Goal: Task Accomplishment & Management: Complete application form

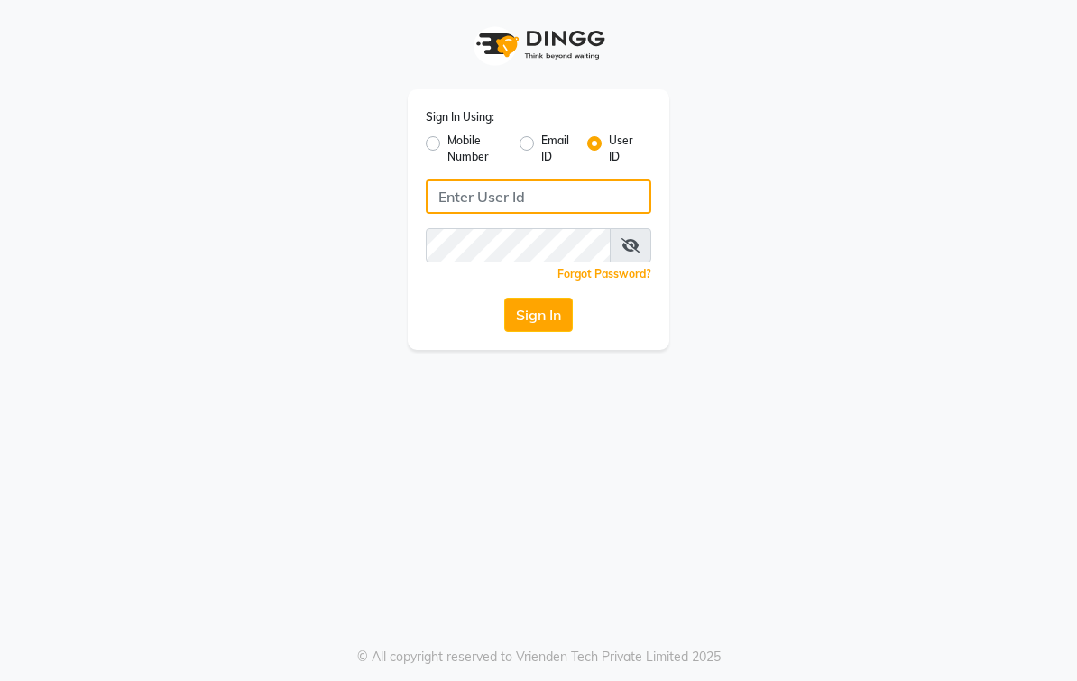
click at [612, 192] on input "Username" at bounding box center [539, 197] width 226 height 34
type input "elegancesalon"
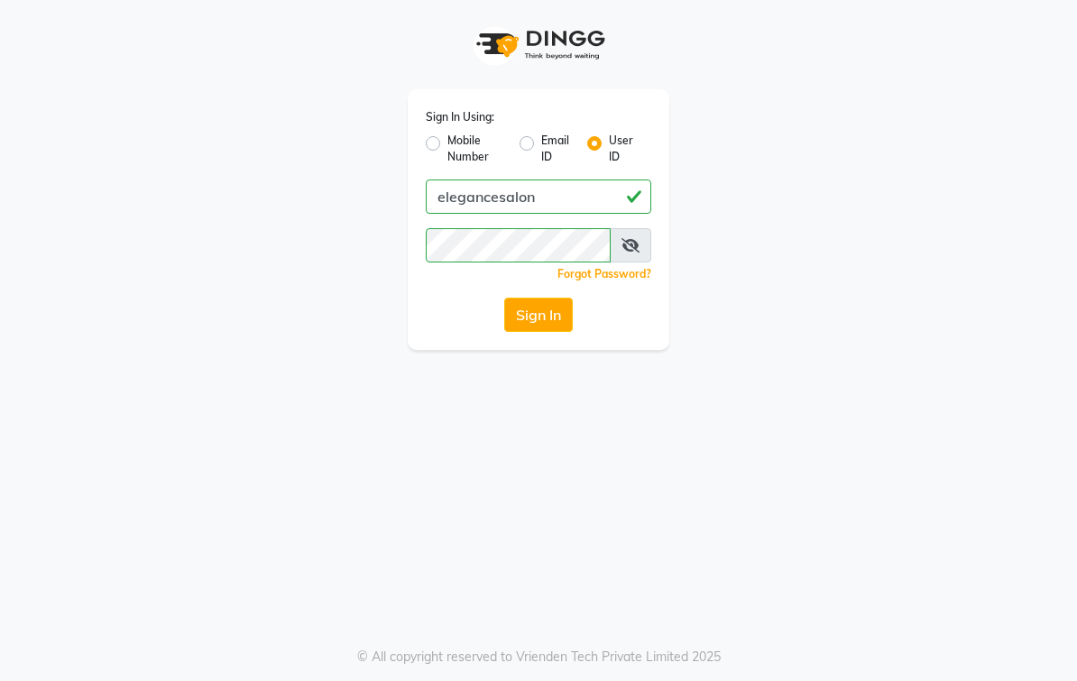
click at [548, 321] on button "Sign In" at bounding box center [538, 315] width 69 height 34
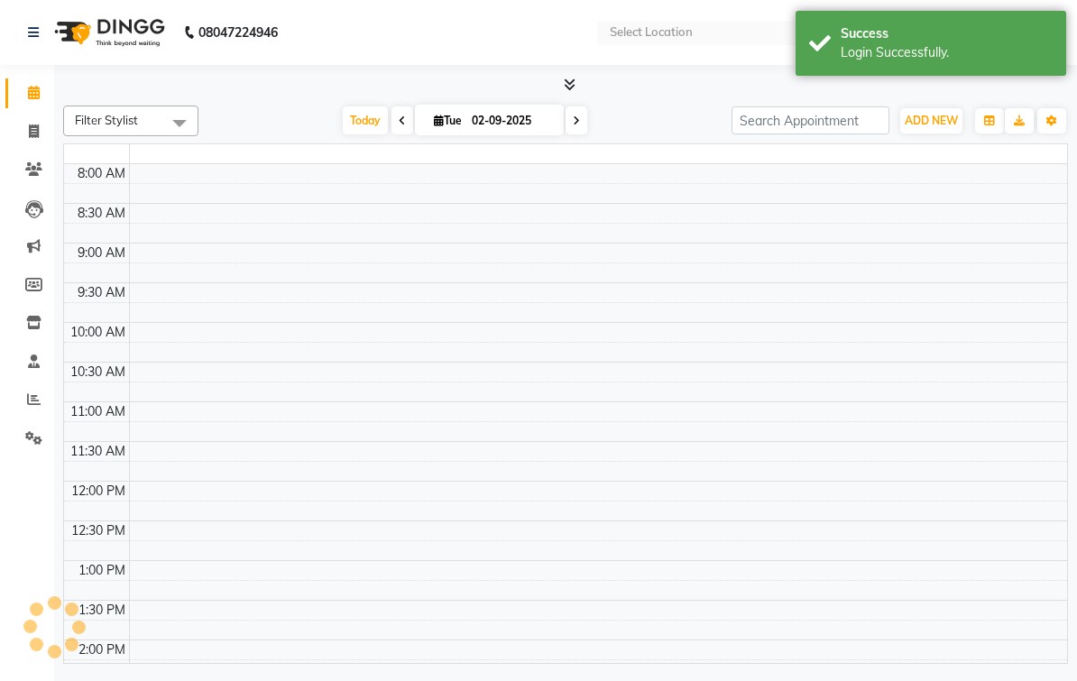
select select "en"
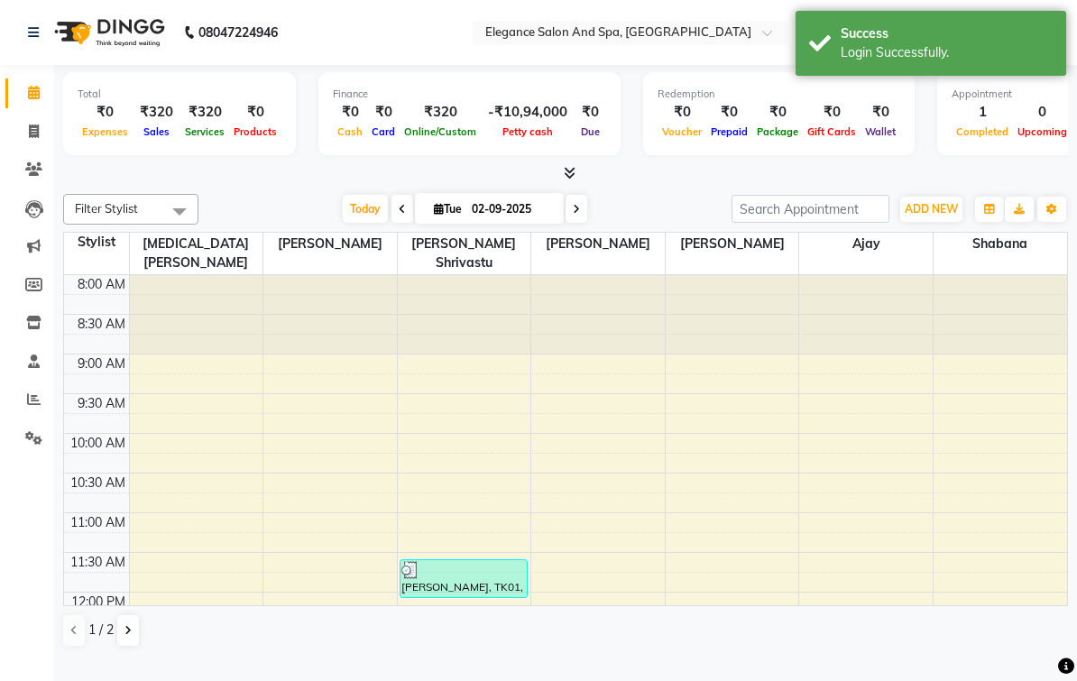
click at [23, 128] on span at bounding box center [34, 132] width 32 height 21
select select "service"
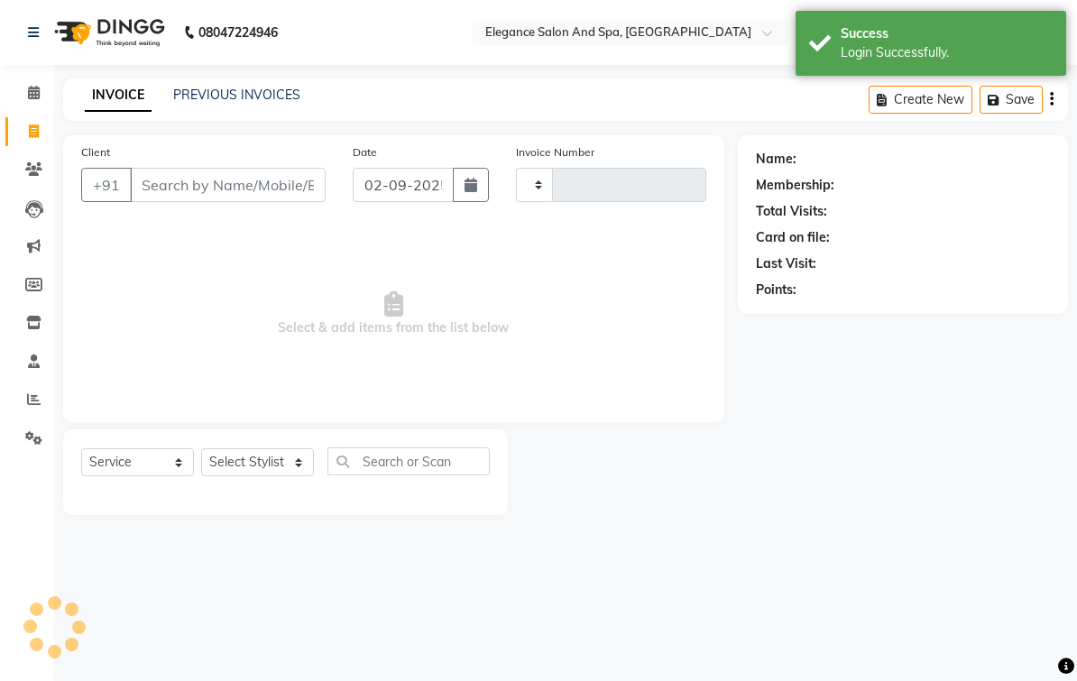
type input "1902"
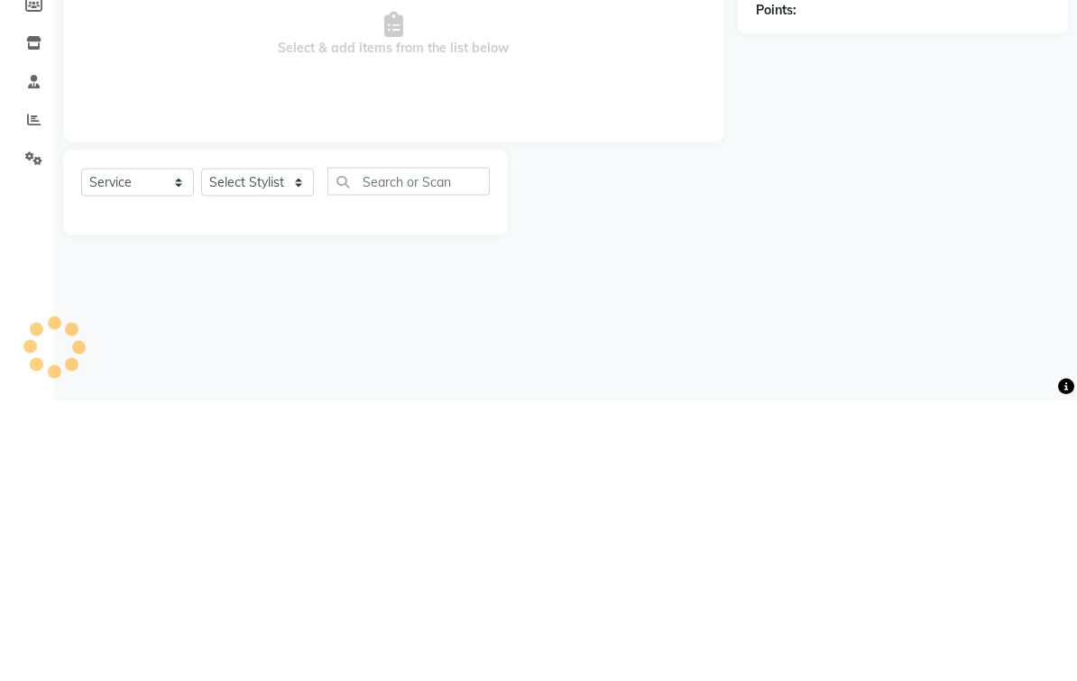
select select "5270"
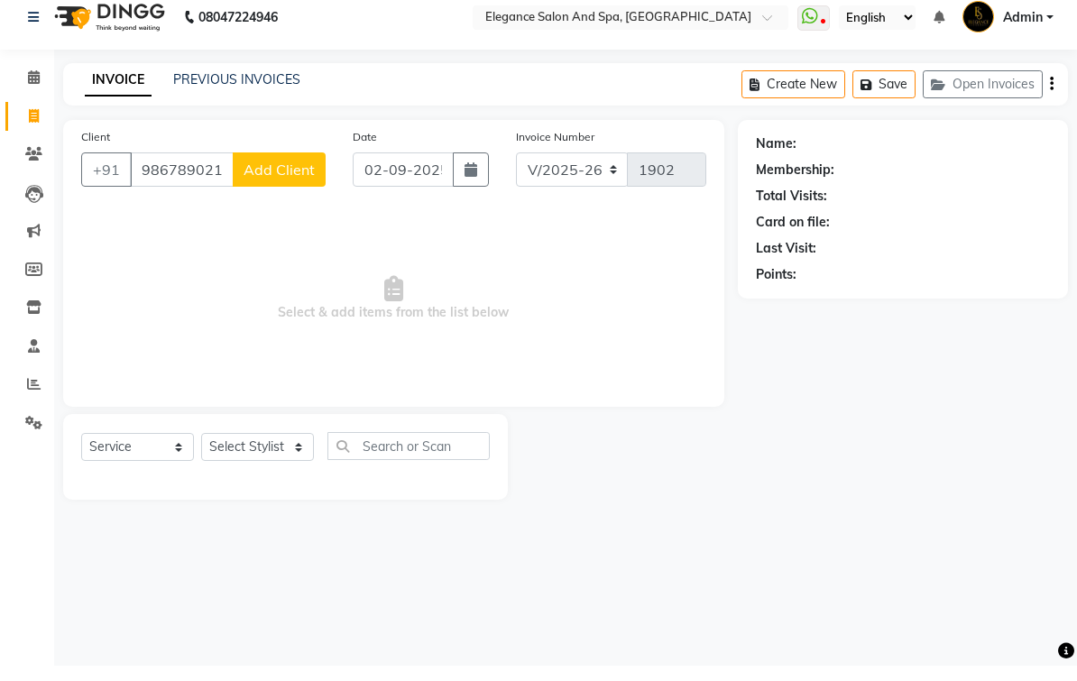
type input "9867890210"
click at [316, 197] on button "Add Client" at bounding box center [279, 185] width 93 height 34
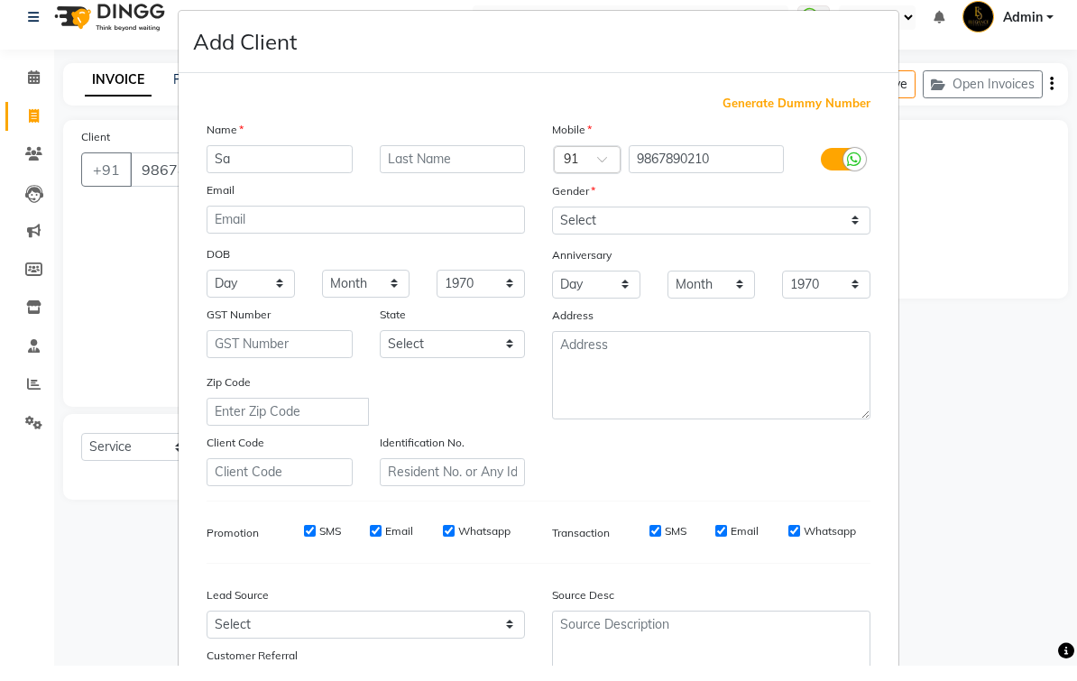
type input "S"
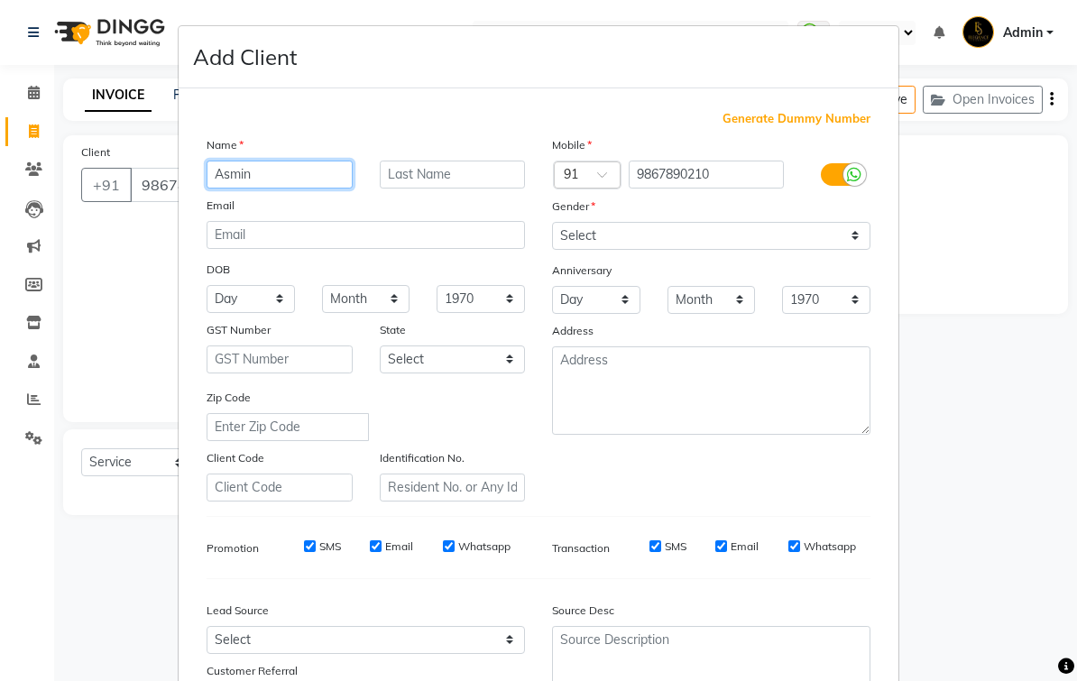
type input "Asmin"
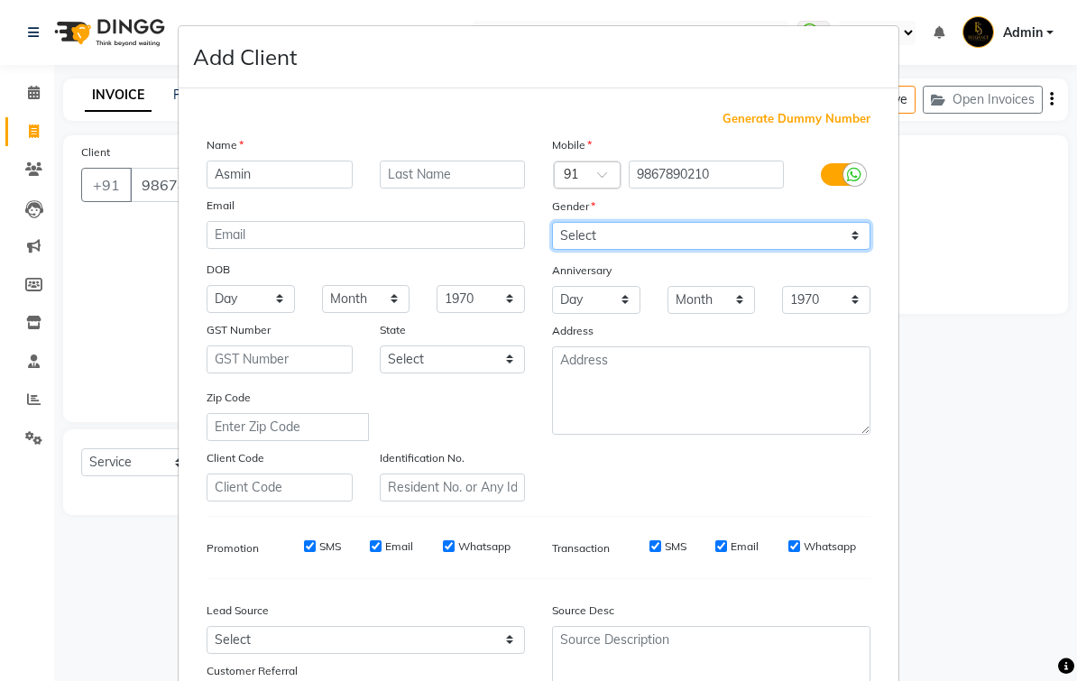
click at [779, 231] on select "Select [DEMOGRAPHIC_DATA] [DEMOGRAPHIC_DATA] Other Prefer Not To Say" at bounding box center [711, 236] width 319 height 28
select select "[DEMOGRAPHIC_DATA]"
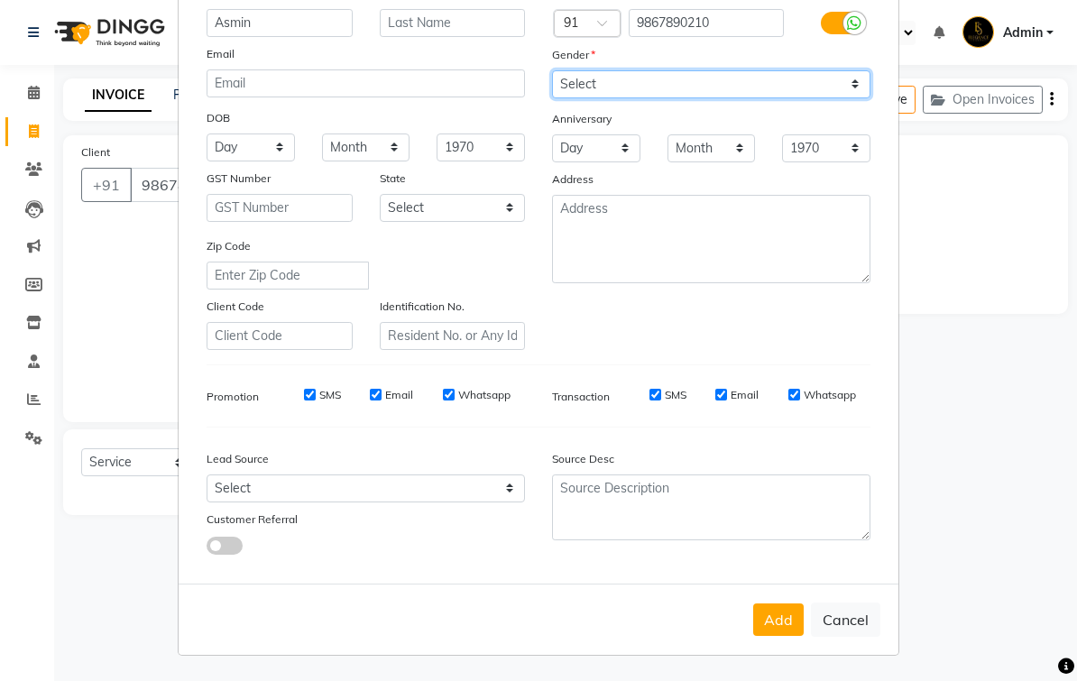
scroll to position [151, 0]
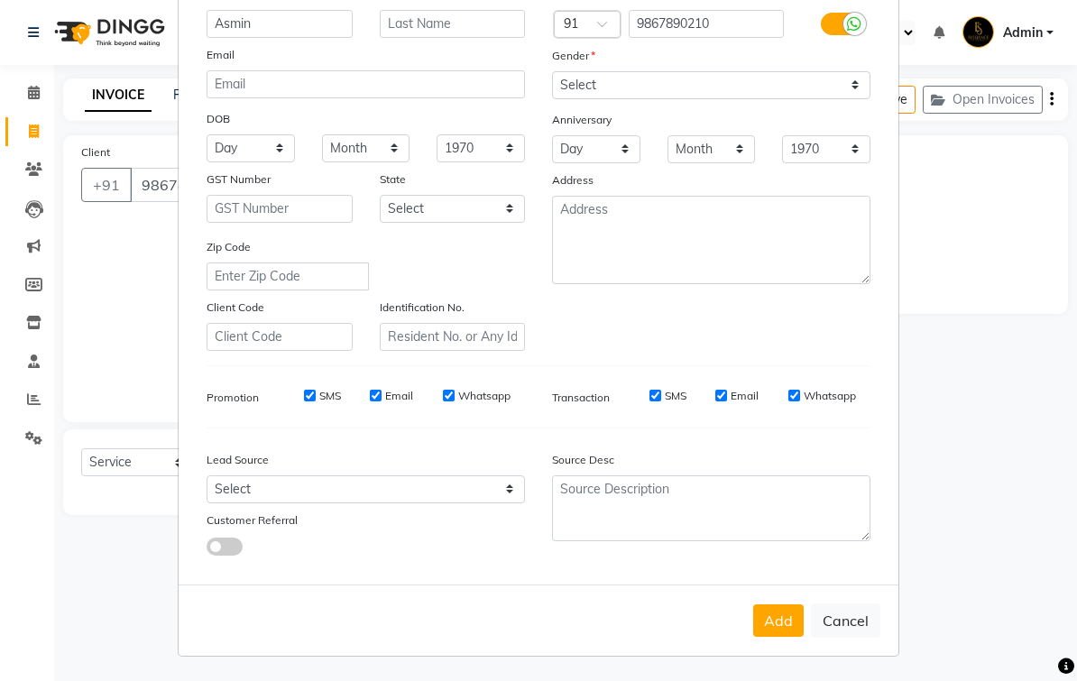
click at [790, 616] on button "Add" at bounding box center [778, 621] width 51 height 32
select select
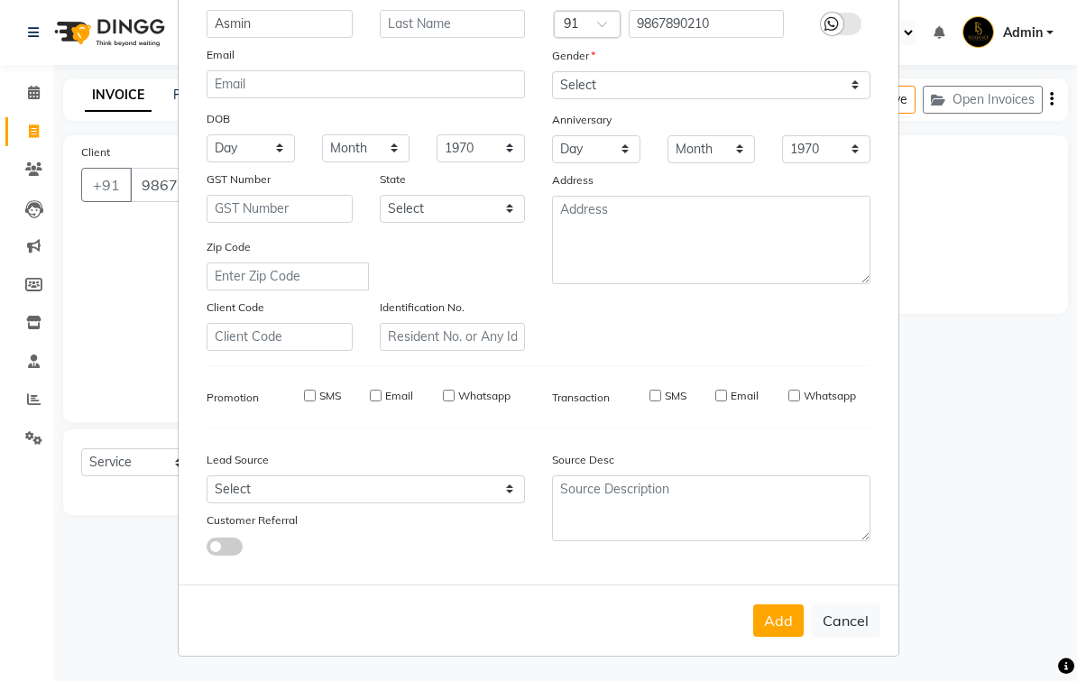
select select
checkbox input "false"
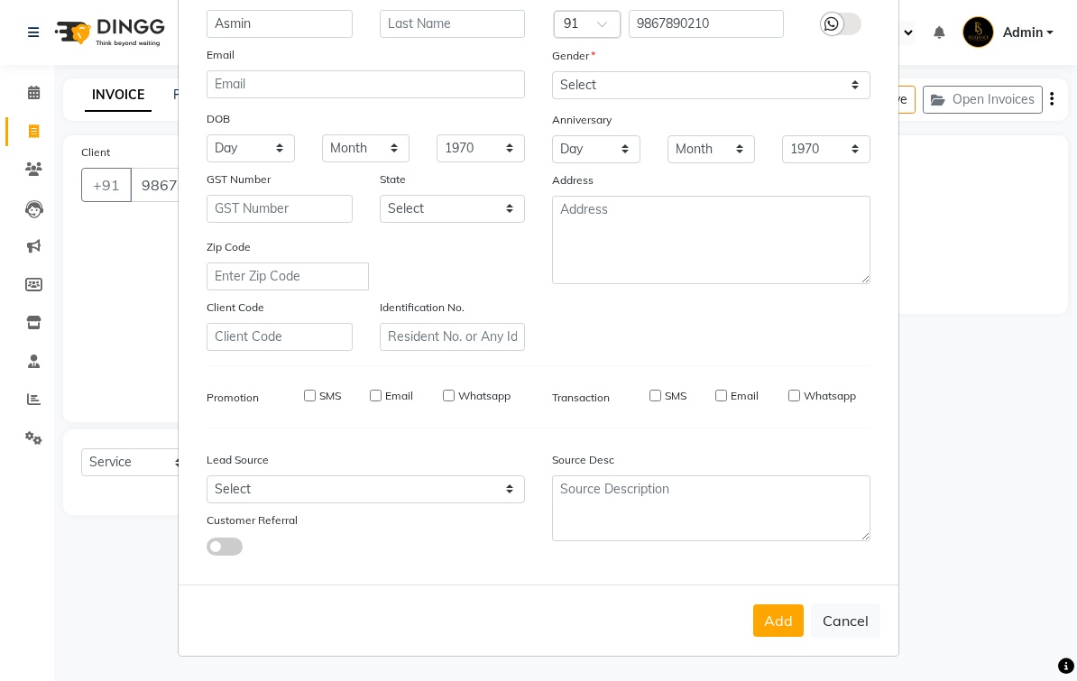
checkbox input "false"
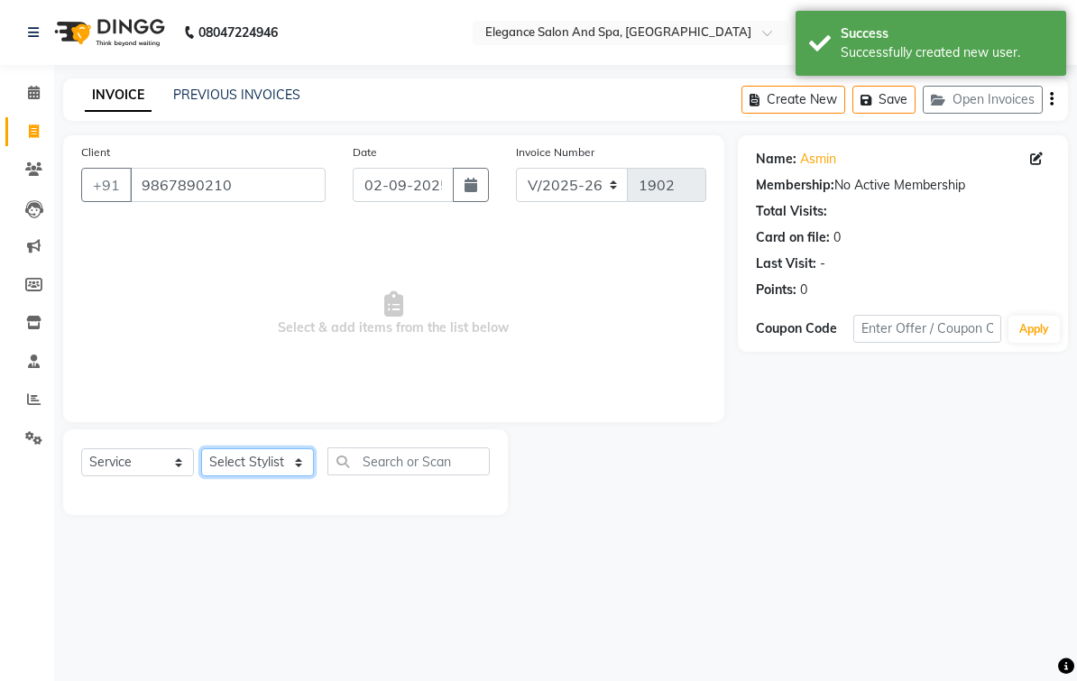
click at [263, 476] on select "Select Stylist [PERSON_NAME] [MEDICAL_DATA][PERSON_NAME] [PERSON_NAME] [PERSON_…" at bounding box center [257, 462] width 113 height 28
select select "89067"
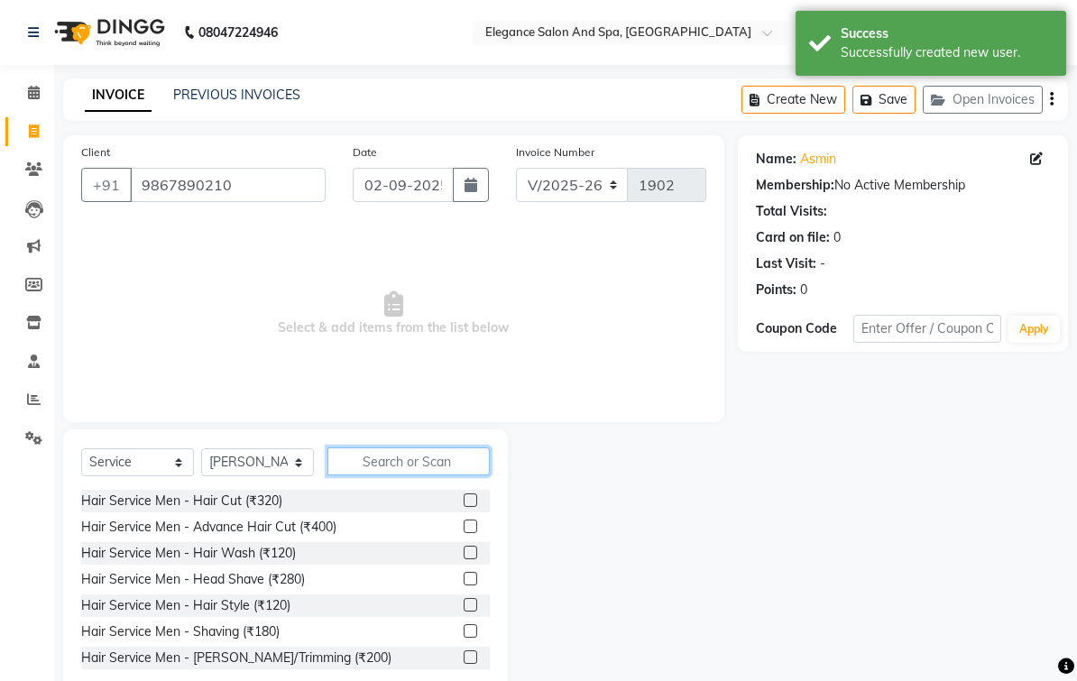
click at [425, 476] on input "text" at bounding box center [409, 462] width 162 height 28
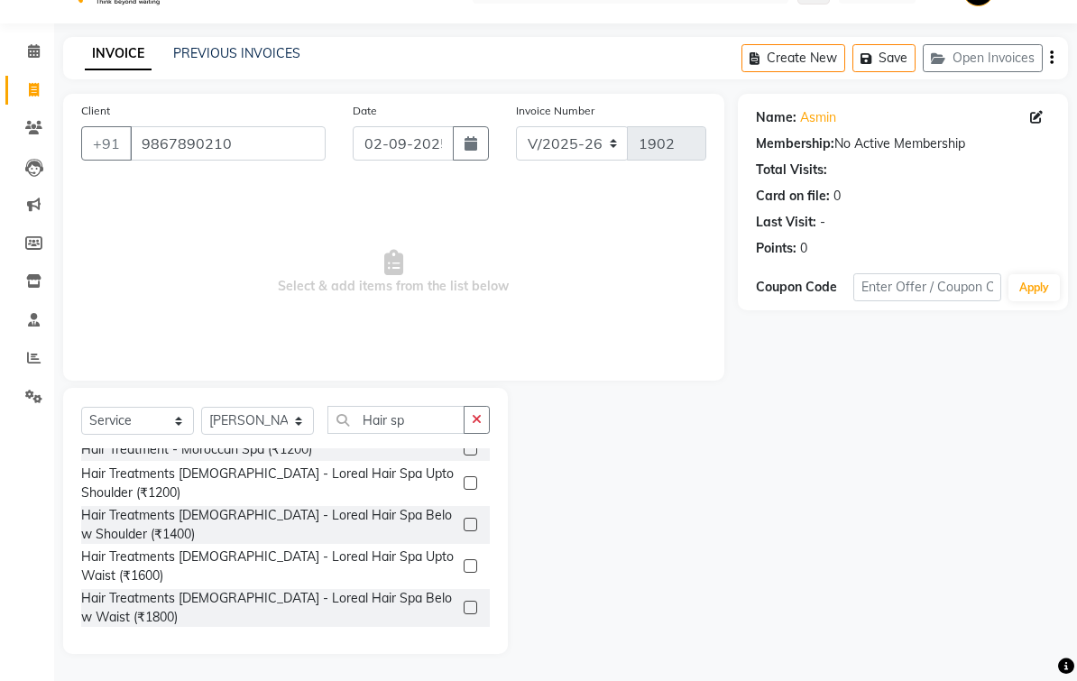
scroll to position [70, 0]
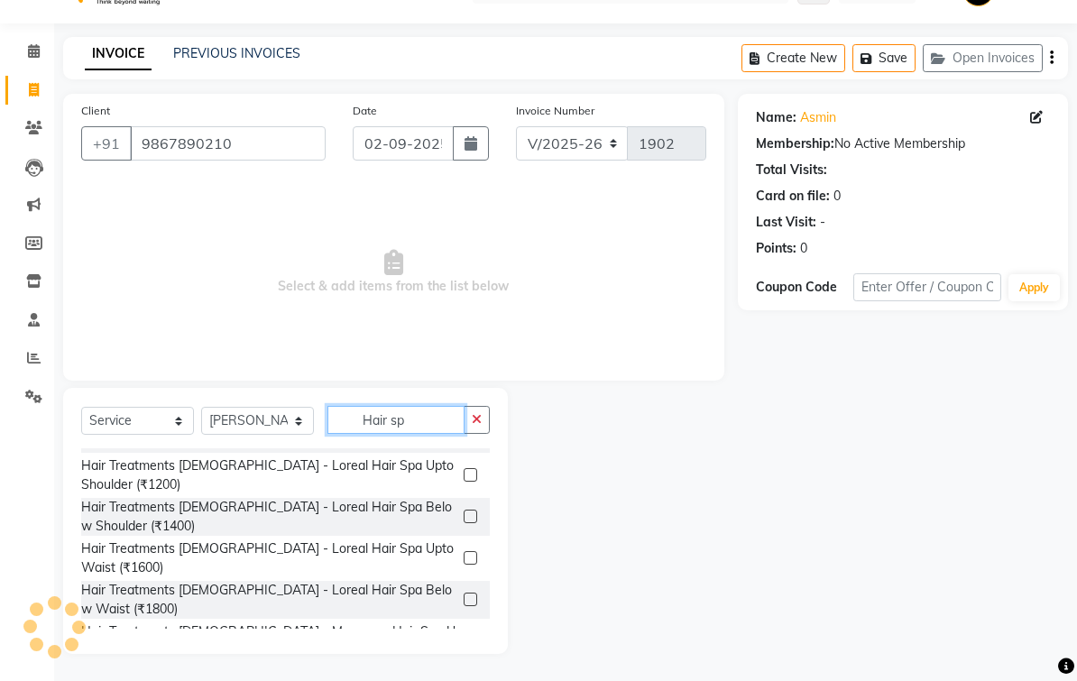
type input "Hair sp"
click at [469, 552] on label at bounding box center [471, 558] width 14 height 14
click at [469, 553] on input "checkbox" at bounding box center [470, 559] width 12 height 12
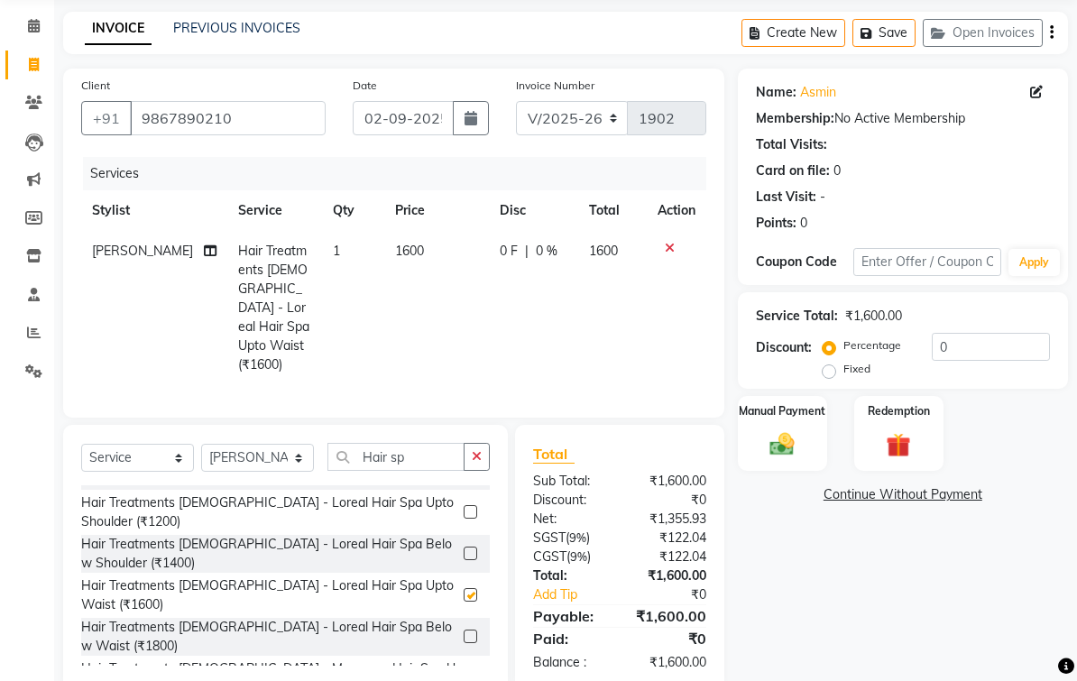
checkbox input "false"
click at [789, 458] on img at bounding box center [782, 444] width 40 height 28
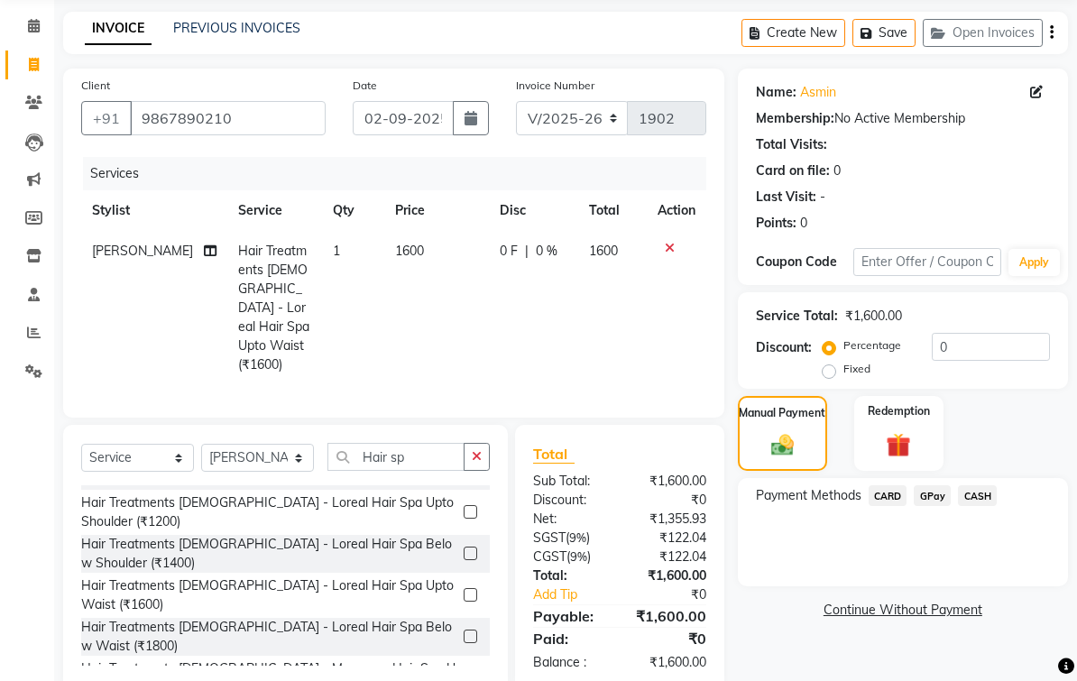
click at [935, 506] on span "GPay" at bounding box center [932, 495] width 37 height 21
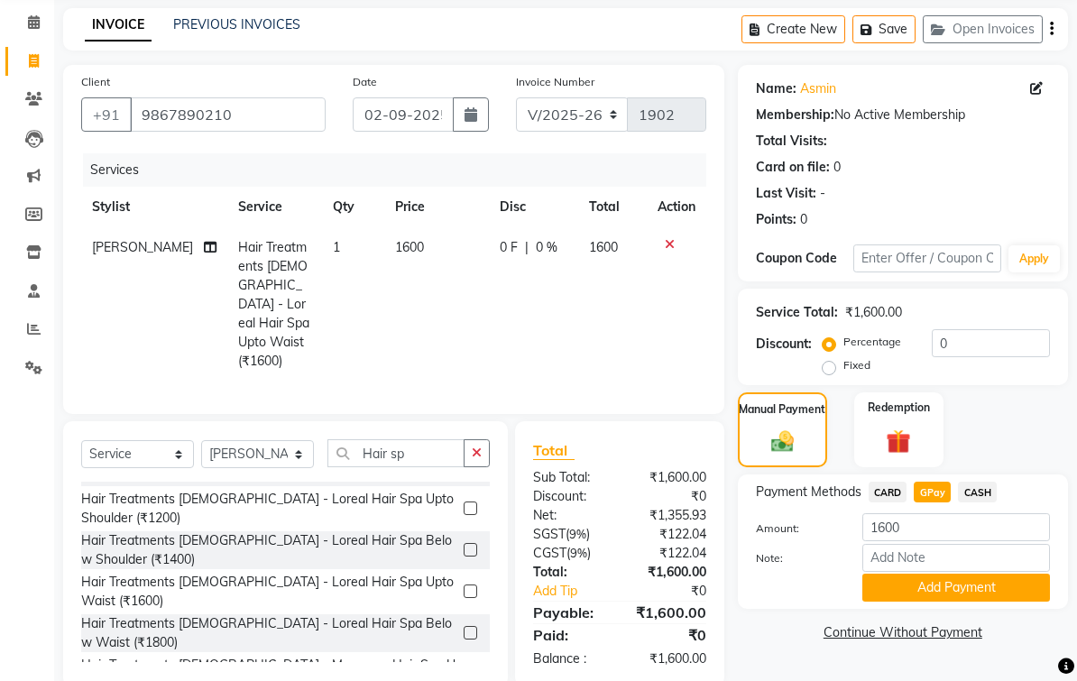
scroll to position [91, 0]
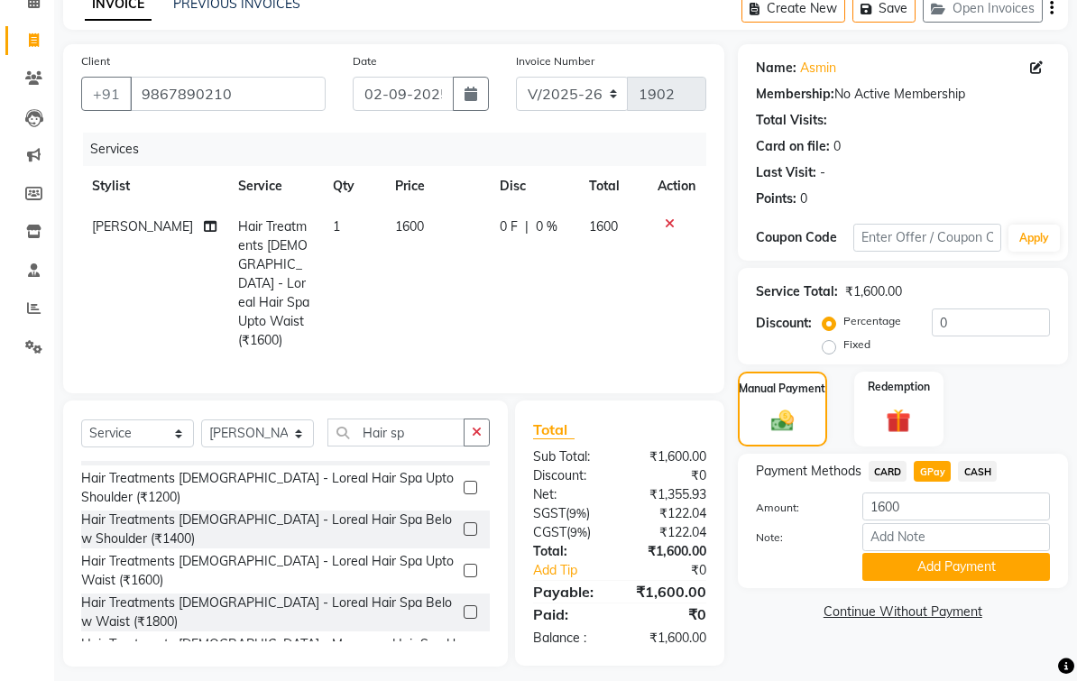
click at [986, 581] on button "Add Payment" at bounding box center [957, 567] width 188 height 28
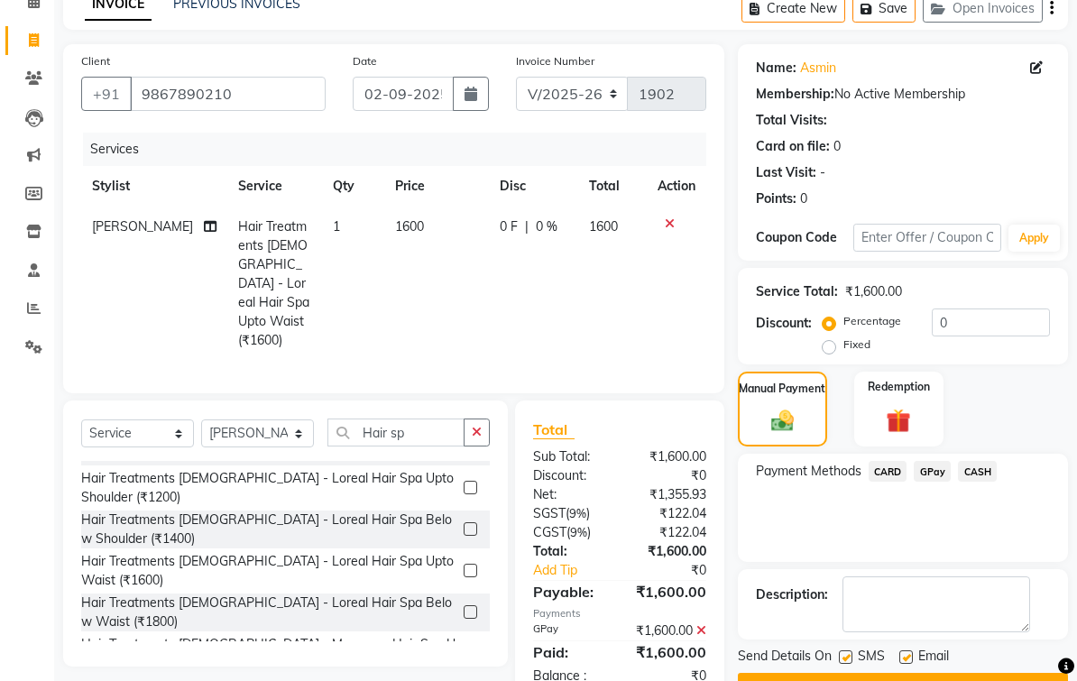
scroll to position [133, 0]
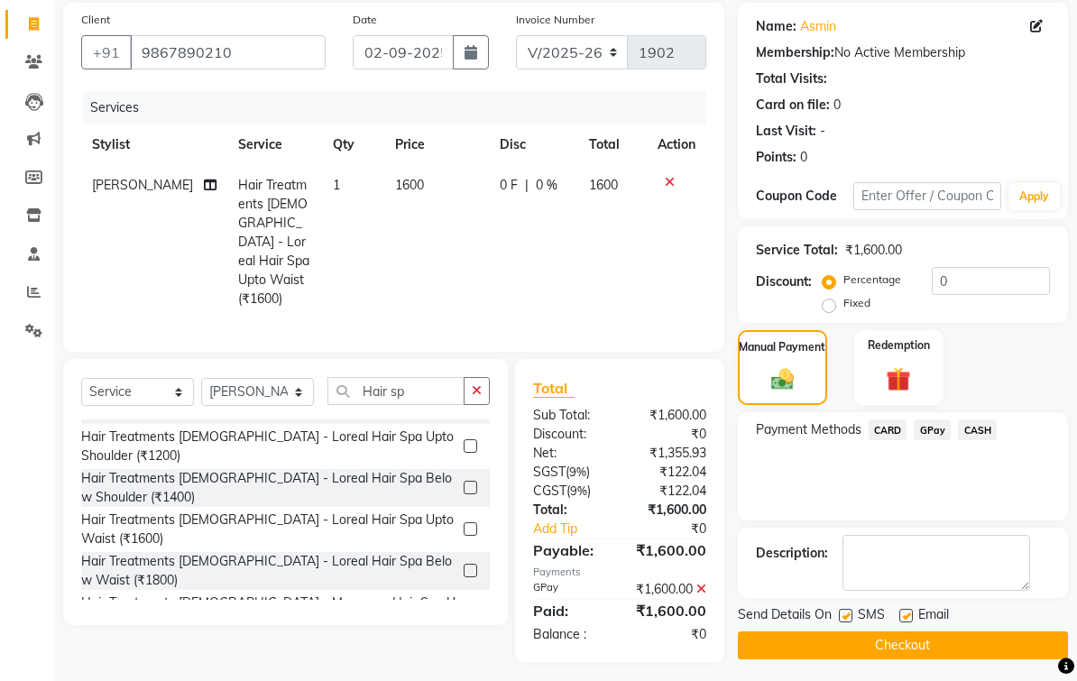
click at [948, 660] on button "Checkout" at bounding box center [903, 646] width 330 height 28
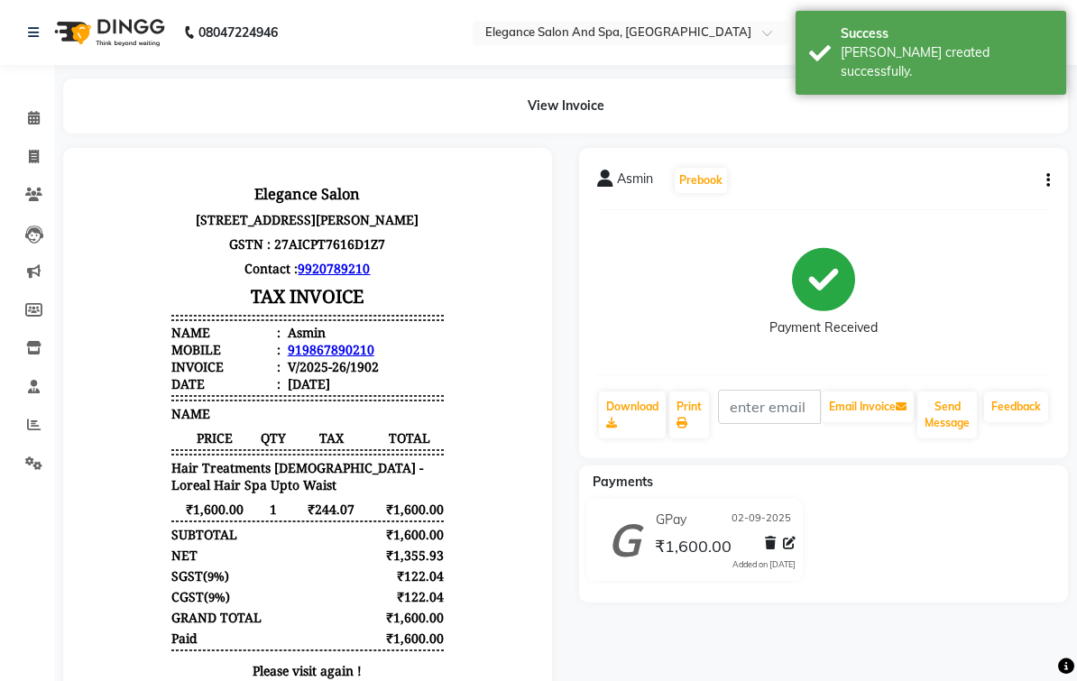
click at [19, 130] on link "Calendar" at bounding box center [26, 119] width 43 height 30
